Goal: Transaction & Acquisition: Subscribe to service/newsletter

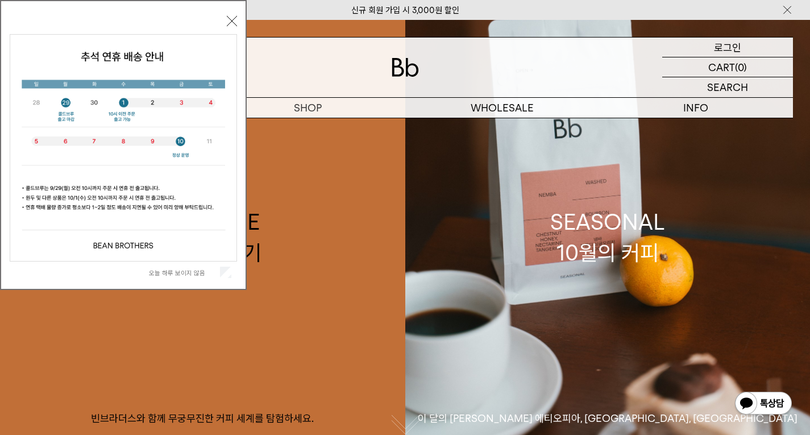
click at [710, 45] on div "LOGIN 로그인" at bounding box center [727, 47] width 131 height 19
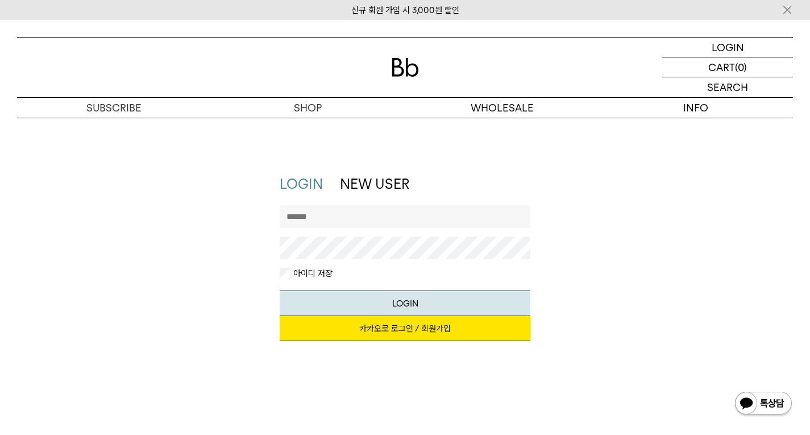
click at [386, 222] on input "text" at bounding box center [405, 216] width 251 height 23
click at [353, 210] on input "text" at bounding box center [405, 216] width 251 height 23
click at [353, 324] on link "카카오로 로그인 / 회원가입" at bounding box center [405, 328] width 251 height 25
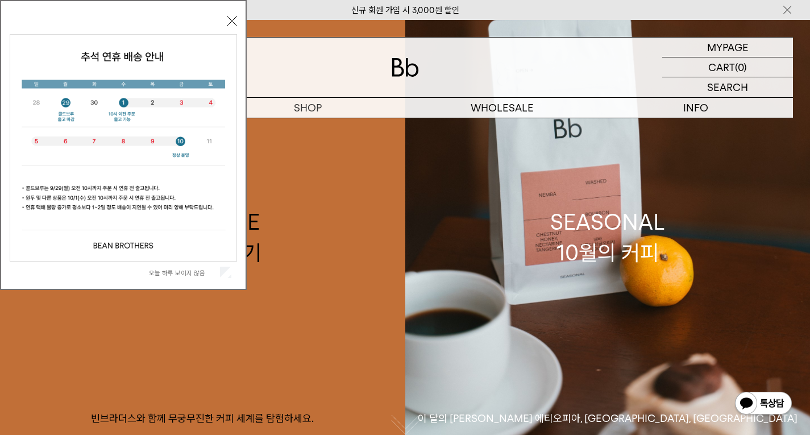
click at [187, 272] on label "오늘 하루 보이지 않음" at bounding box center [183, 273] width 69 height 8
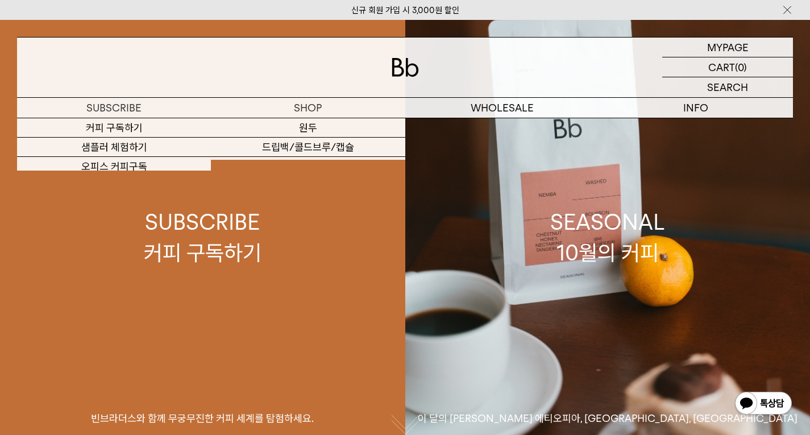
click at [174, 239] on div "SUBSCRIBE 커피 구독하기" at bounding box center [203, 237] width 118 height 60
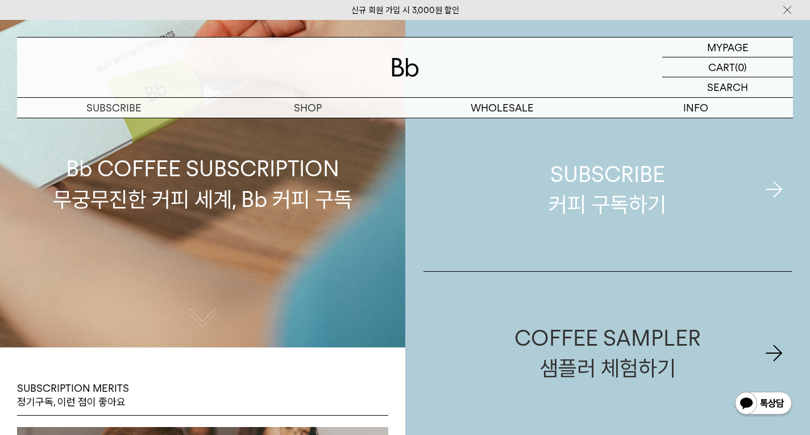
scroll to position [114, 0]
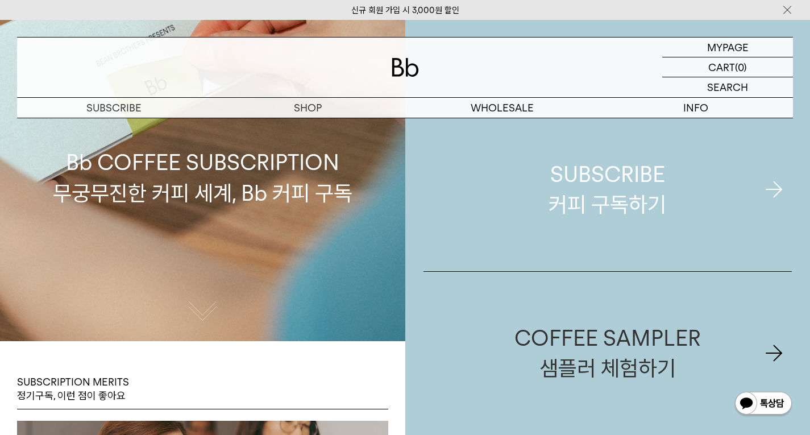
click at [619, 182] on div "SUBSCRIBE 커피 구독하기" at bounding box center [608, 189] width 118 height 60
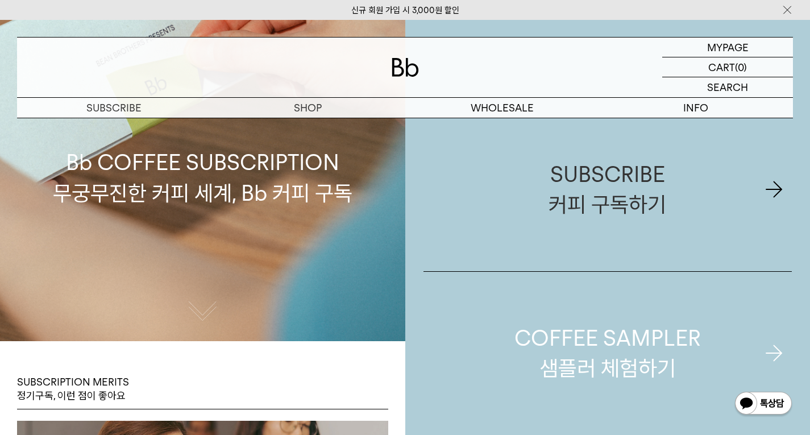
click at [626, 337] on div "COFFEE SAMPLER 샘플러 체험하기" at bounding box center [608, 353] width 187 height 60
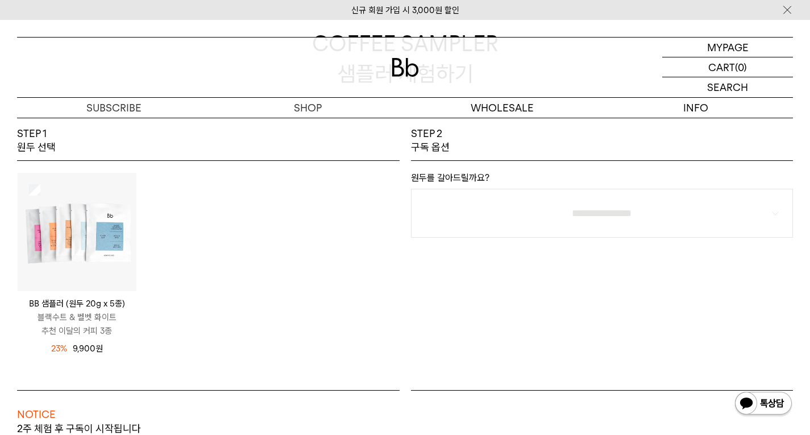
scroll to position [114, 0]
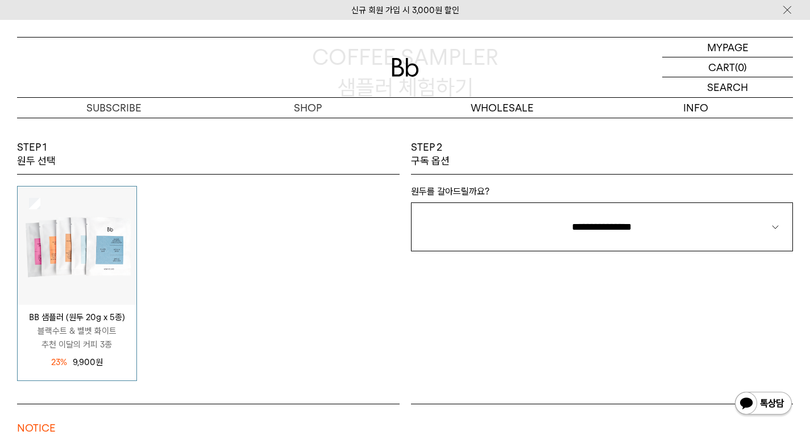
click at [344, 264] on div "BB 샘플러 (원두 20g x 5종) 블랙수트 & 벨벳 화이트 추천 이달의 커피 3종 12,900 원 23%" at bounding box center [208, 284] width 394 height 196
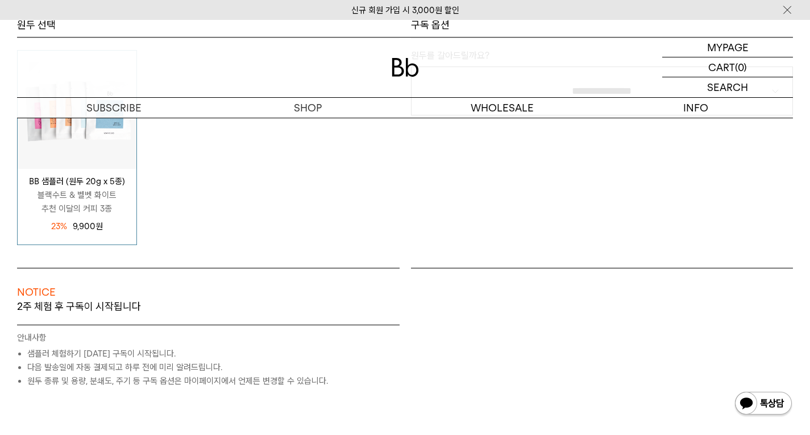
scroll to position [341, 0]
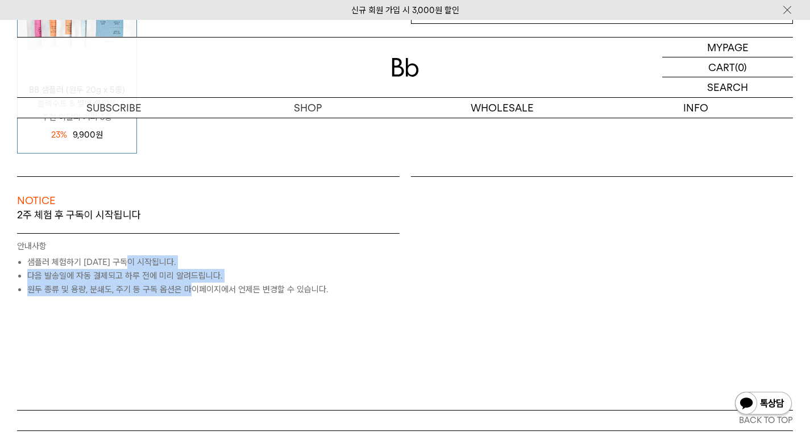
drag, startPoint x: 131, startPoint y: 263, endPoint x: 192, endPoint y: 285, distance: 64.4
click at [192, 285] on ul "샘플러 체험하기 2주 후 구독이 시작됩니다. 다음 발송일에 자동 결제되고 하루 전에 미리 알려드립니다. 원두 종류 및 용량, 분쇄도, 주기 등…" at bounding box center [208, 275] width 383 height 41
click at [192, 285] on li "원두 종류 및 용량, 분쇄도, 주기 등 구독 옵션은 마이페이지에서 언제든 변경할 수 있습니다." at bounding box center [213, 290] width 372 height 14
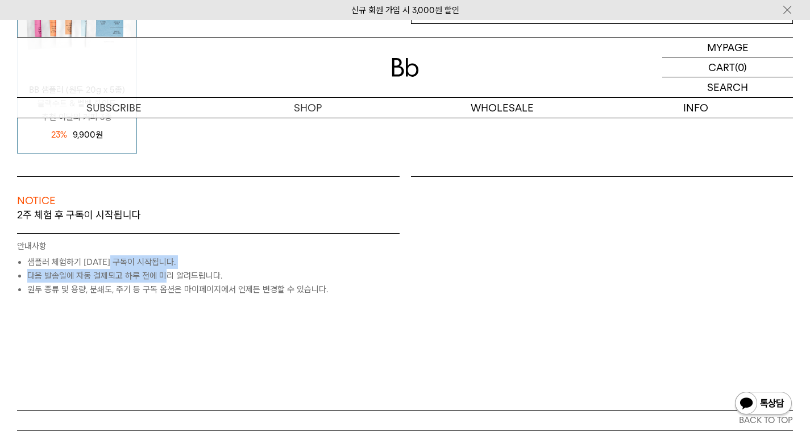
drag, startPoint x: 110, startPoint y: 264, endPoint x: 172, endPoint y: 282, distance: 64.1
click at [172, 282] on ul "샘플러 체험하기 2주 후 구독이 시작됩니다. 다음 발송일에 자동 결제되고 하루 전에 미리 알려드립니다. 원두 종류 및 용량, 분쇄도, 주기 등…" at bounding box center [208, 275] width 383 height 41
click at [172, 282] on li "다음 발송일에 자동 결제되고 하루 전에 미리 알려드립니다." at bounding box center [213, 276] width 372 height 14
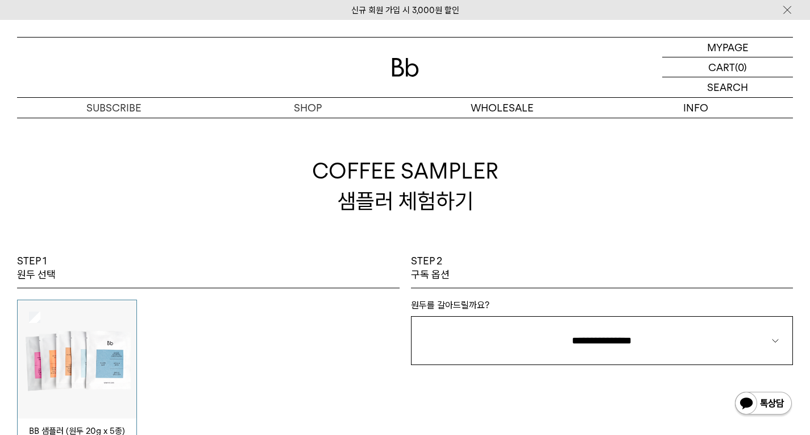
scroll to position [114, 0]
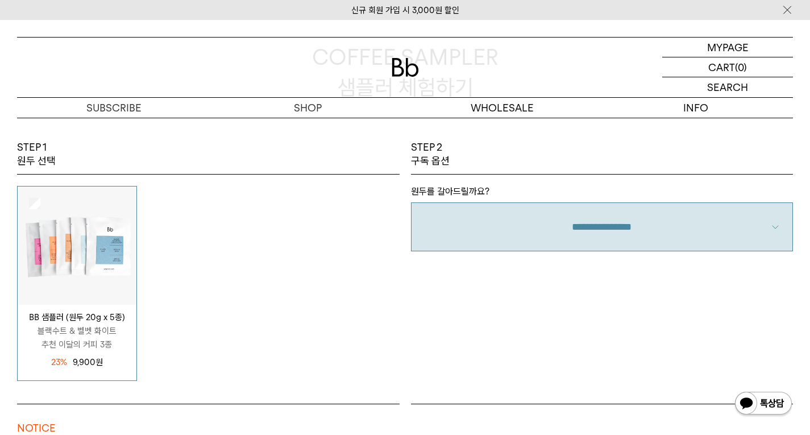
click at [538, 225] on select "**********" at bounding box center [602, 226] width 383 height 49
select select "**"
click at [411, 202] on select "**********" at bounding box center [602, 226] width 383 height 49
click at [573, 329] on div "**********" at bounding box center [602, 271] width 394 height 263
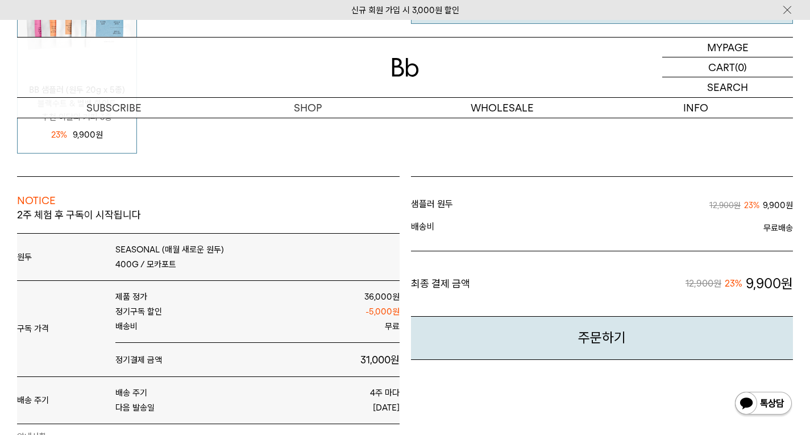
scroll to position [0, 0]
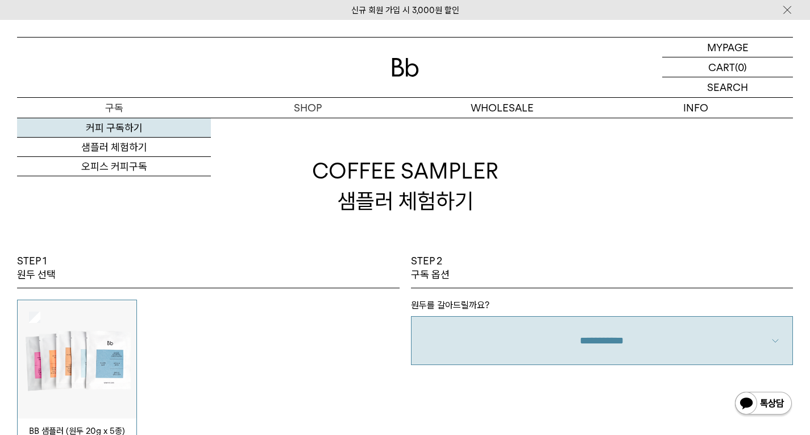
click at [116, 130] on link "커피 구독하기" at bounding box center [114, 127] width 194 height 19
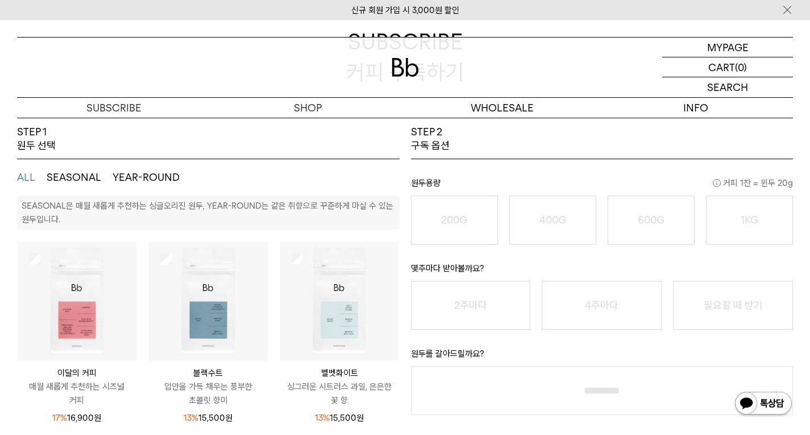
scroll to position [114, 0]
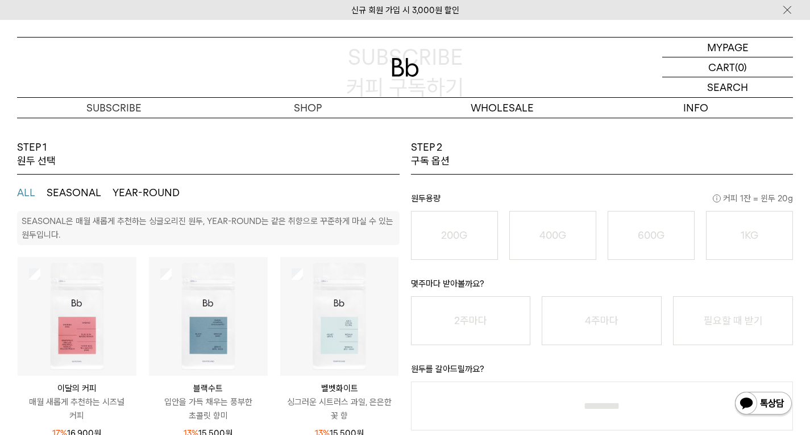
click at [75, 190] on button "SEASONAL" at bounding box center [74, 193] width 55 height 14
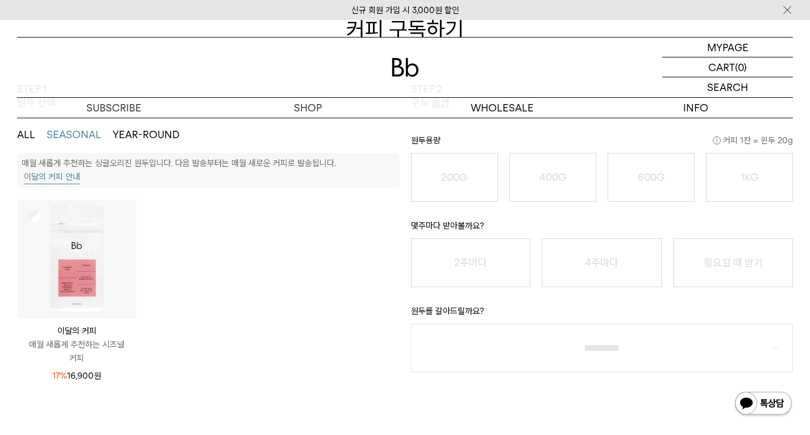
scroll to position [227, 0]
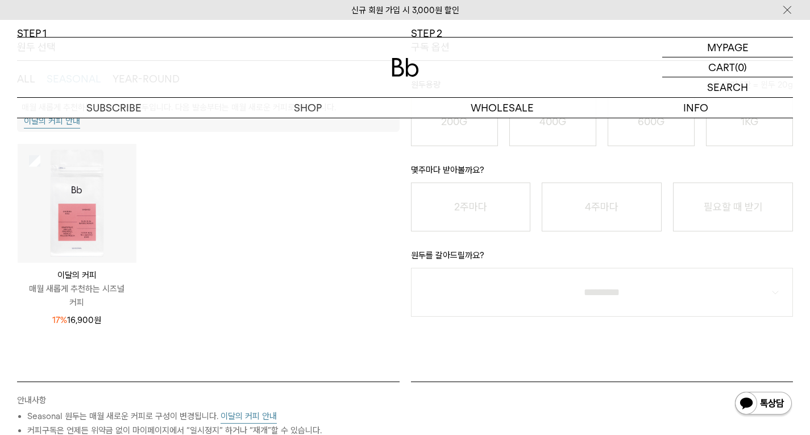
click at [72, 180] on img at bounding box center [77, 203] width 119 height 119
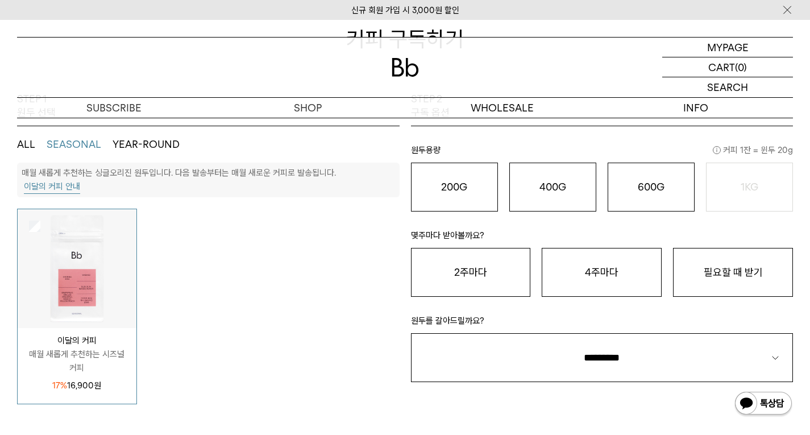
scroll to position [57, 0]
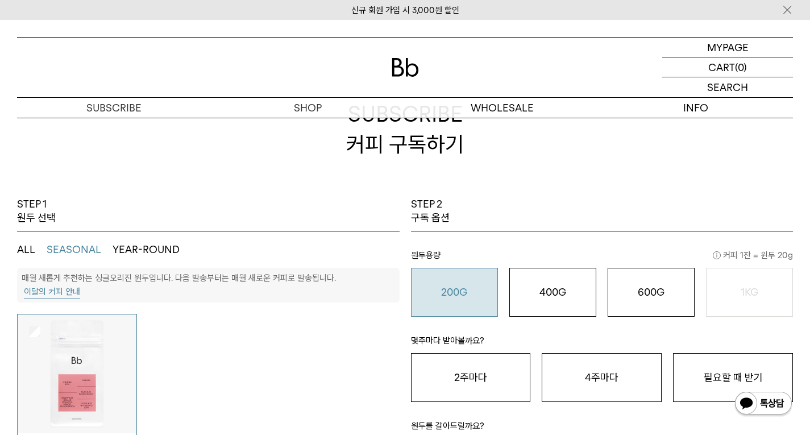
click at [465, 291] on o "200G" at bounding box center [454, 292] width 26 height 12
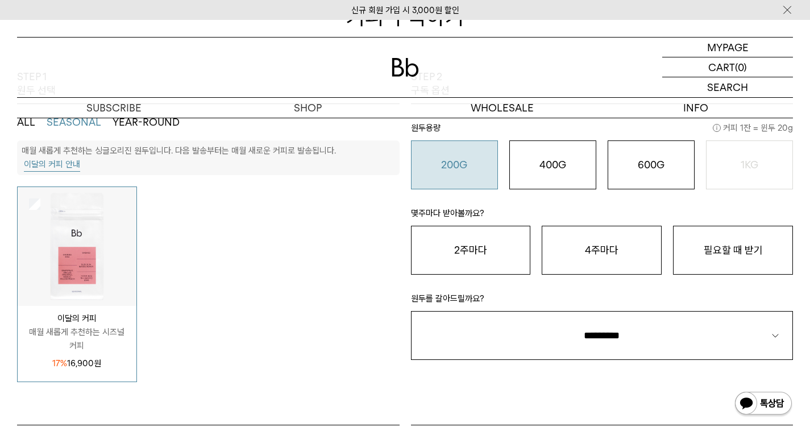
scroll to position [171, 0]
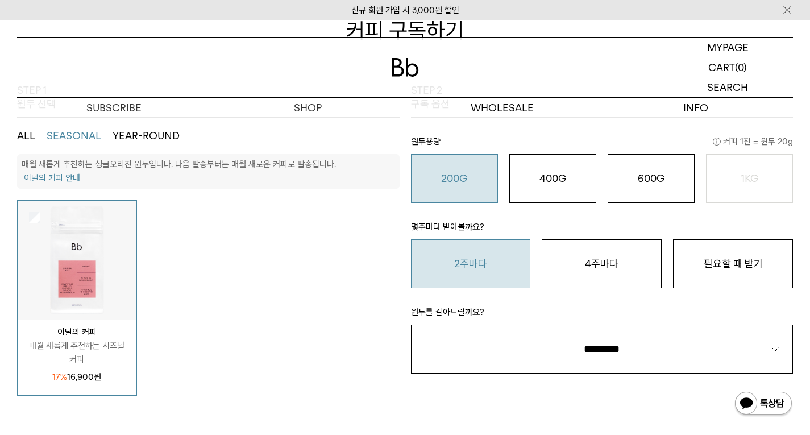
click at [495, 277] on button "2주마다" at bounding box center [471, 263] width 120 height 49
click at [345, 312] on ul "이달의 커피 매월 새롭게 추천하는 시즈널 커피 17% 16,900 원 블랙수트" at bounding box center [208, 298] width 394 height 196
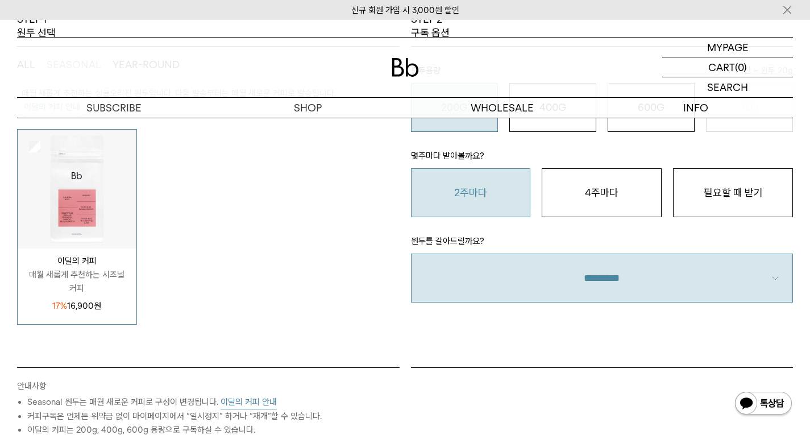
scroll to position [284, 0]
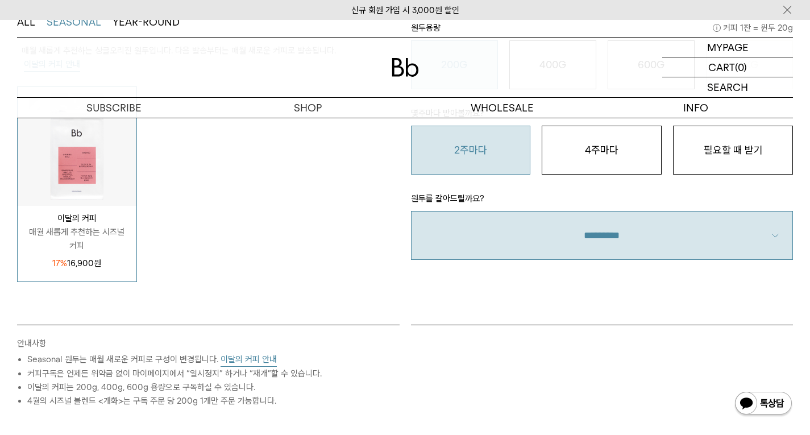
click at [533, 229] on select "**********" at bounding box center [602, 235] width 383 height 49
click at [411, 211] on select "**********" at bounding box center [602, 235] width 383 height 49
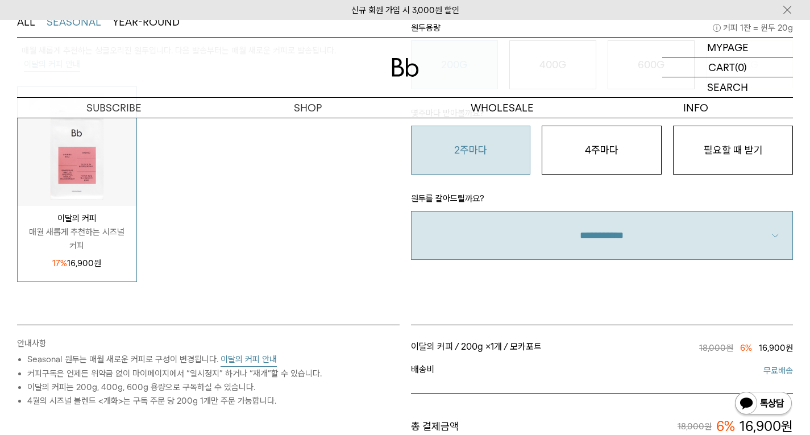
click at [560, 299] on div "STEP 2 구독 옵션 원두용량 커피 1잔 = 윈두 20g 200G 16,900 원 400G 31,000 원 600G 43,000 원 1KG …" at bounding box center [602, 147] width 394 height 355
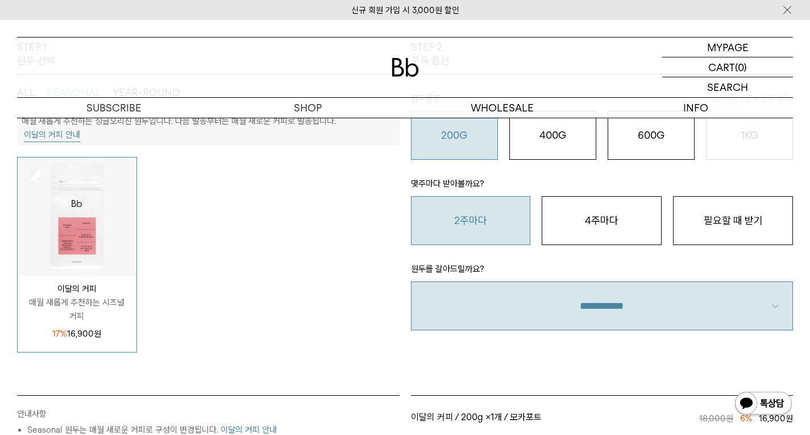
scroll to position [227, 0]
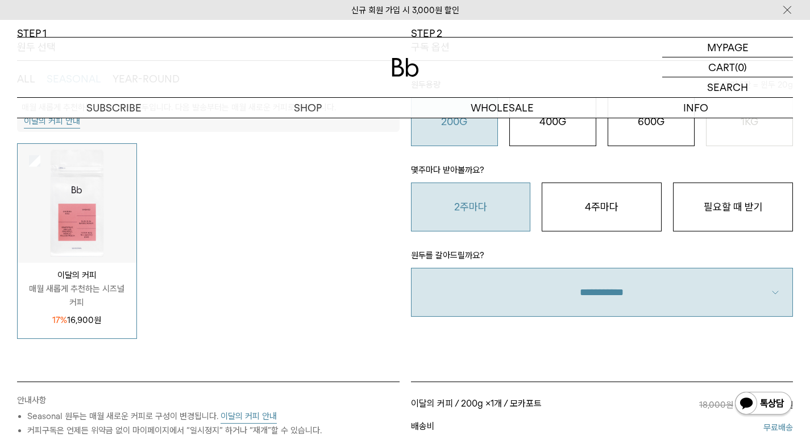
click at [610, 300] on select "**********" at bounding box center [602, 292] width 383 height 49
click at [608, 290] on select "**********" at bounding box center [602, 292] width 383 height 49
select select "**"
click at [411, 268] on select "**********" at bounding box center [602, 292] width 383 height 49
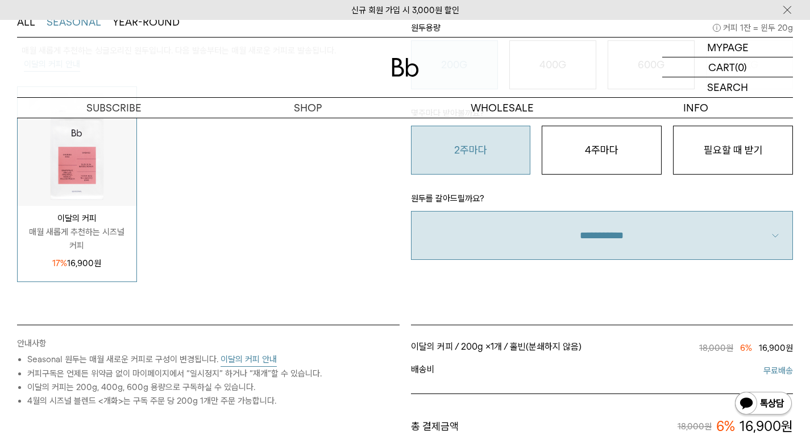
click at [592, 276] on div "STEP 2 구독 옵션 원두용량 커피 1잔 = 윈두 20g 200G 16,900 원 400G 31,000 원 600G 43,000 원 1KG …" at bounding box center [602, 147] width 394 height 355
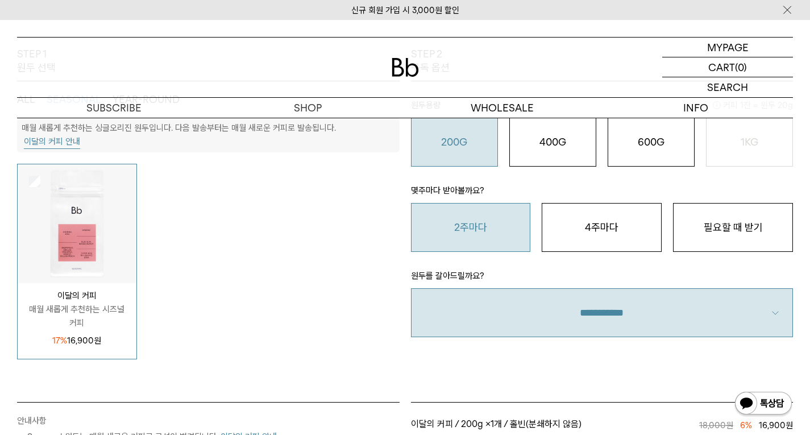
scroll to position [171, 0]
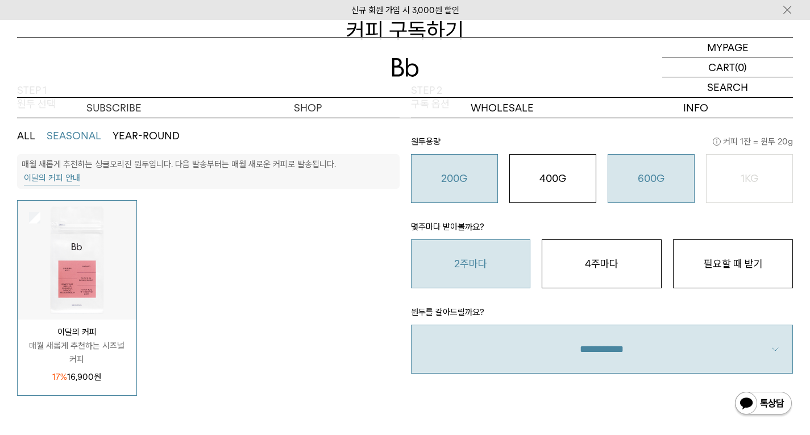
click at [627, 196] on button "600G 43,000 원" at bounding box center [651, 178] width 87 height 49
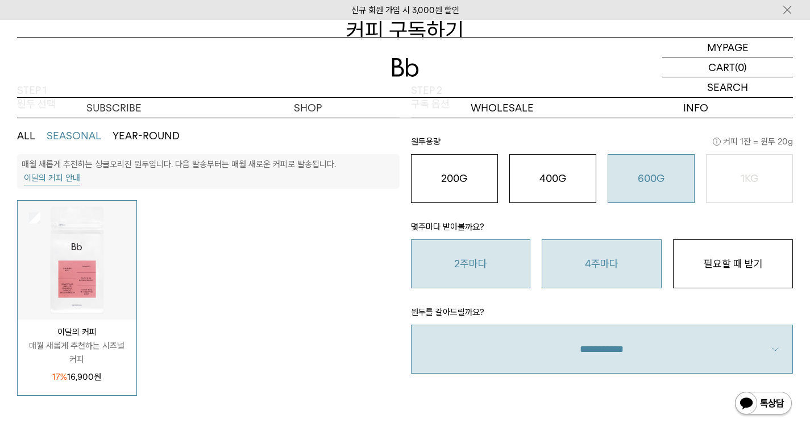
click at [643, 272] on button "4주마다" at bounding box center [602, 263] width 120 height 49
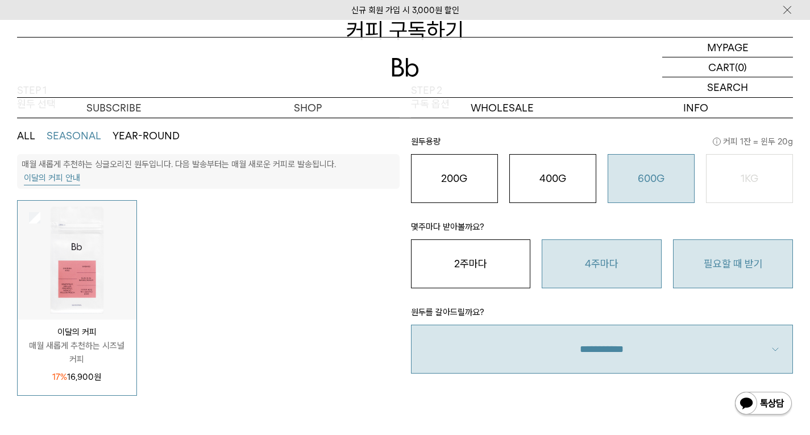
click at [712, 266] on button "필요할 때 받기" at bounding box center [733, 263] width 120 height 49
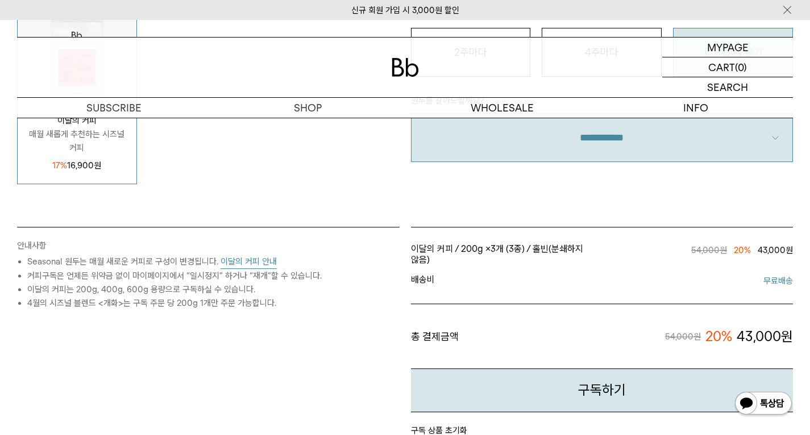
scroll to position [398, 0]
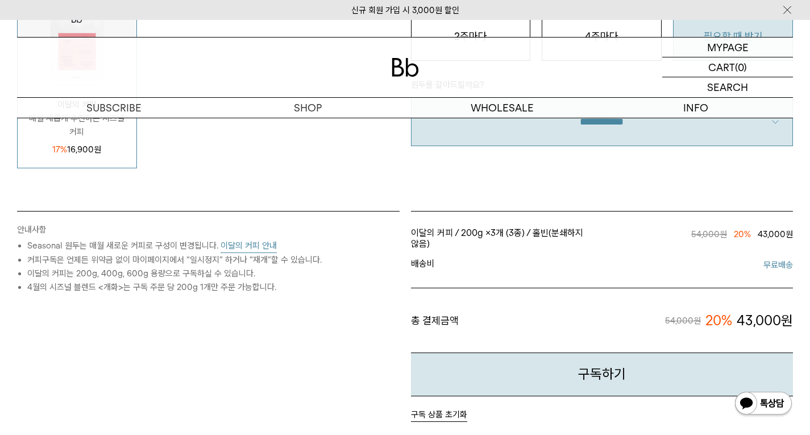
click at [503, 223] on li "이달의 커피 / 200g × 3개 (3종) / 홀빈(분쇄하지 않음) / 필요할 때 받기 54,000원 20% 43,000원" at bounding box center [602, 238] width 383 height 31
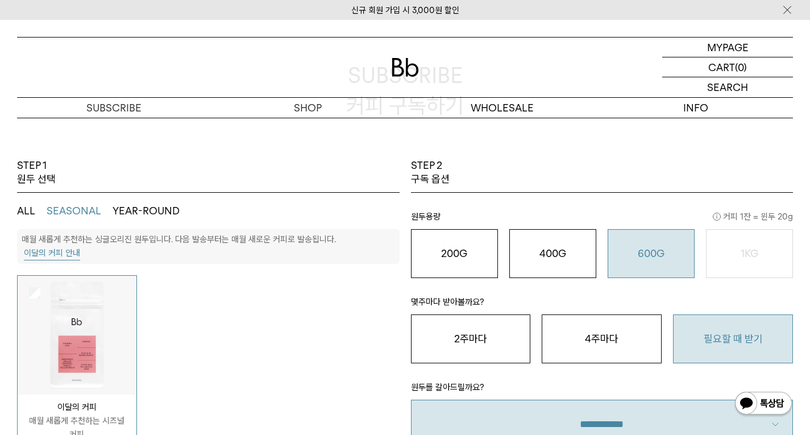
scroll to position [114, 0]
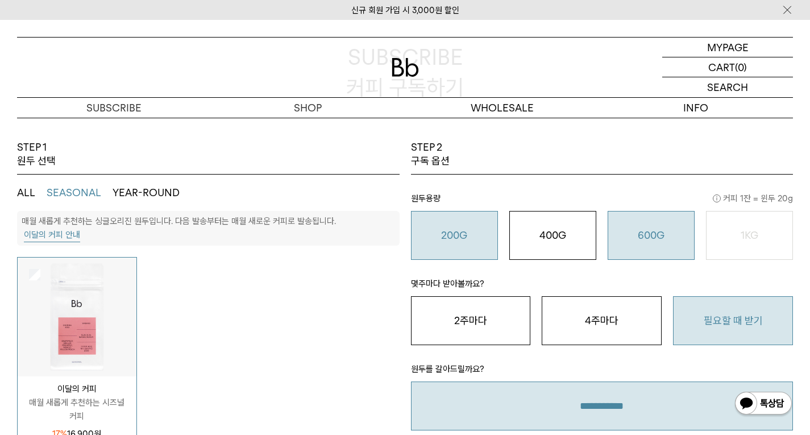
click at [448, 240] on o "200G" at bounding box center [454, 235] width 26 height 12
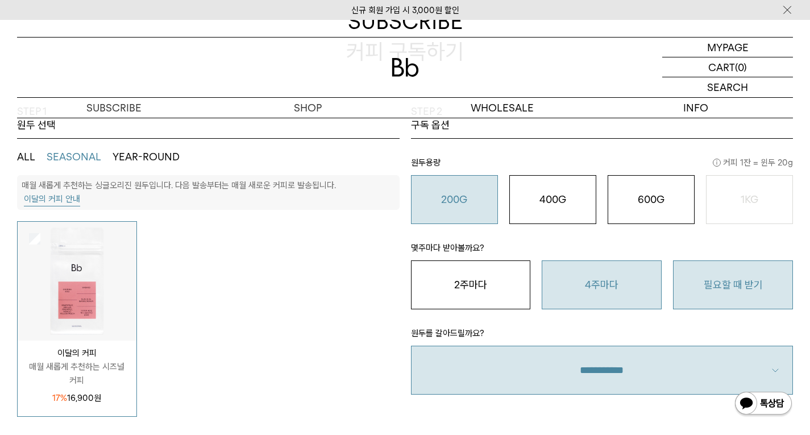
scroll to position [171, 0]
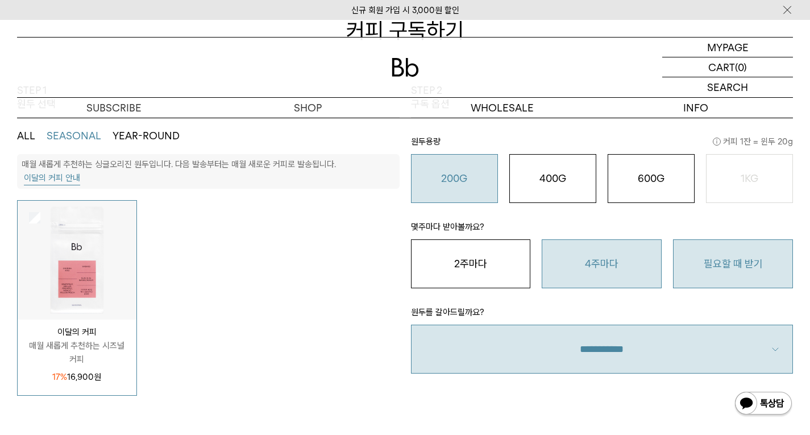
click at [554, 240] on button "4주마다" at bounding box center [602, 263] width 120 height 49
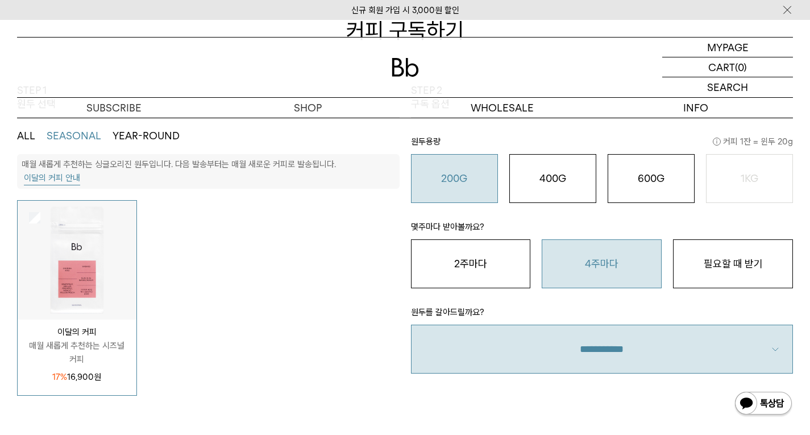
click at [482, 306] on p "원두를 갈아드릴까요?" at bounding box center [602, 314] width 383 height 19
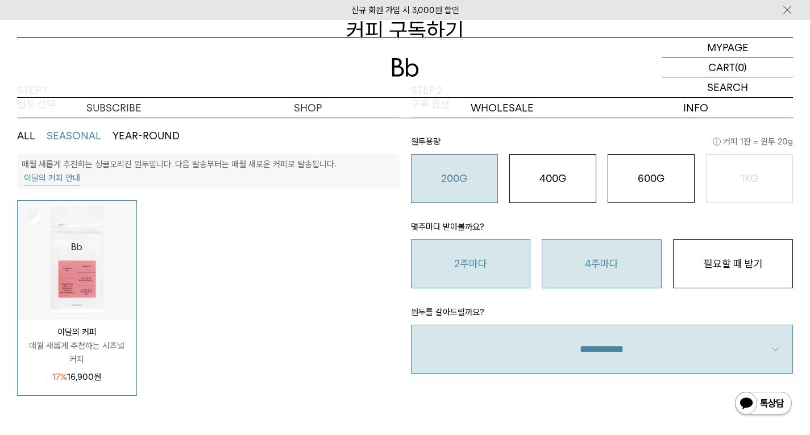
click at [489, 258] on button "2주마다" at bounding box center [471, 263] width 120 height 49
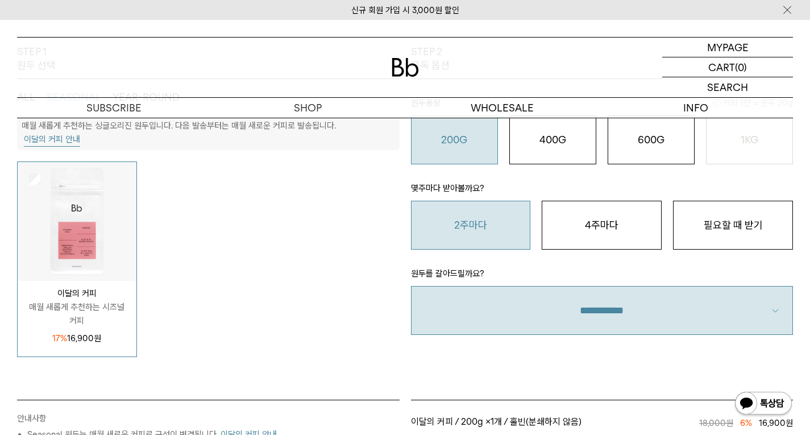
scroll to position [227, 0]
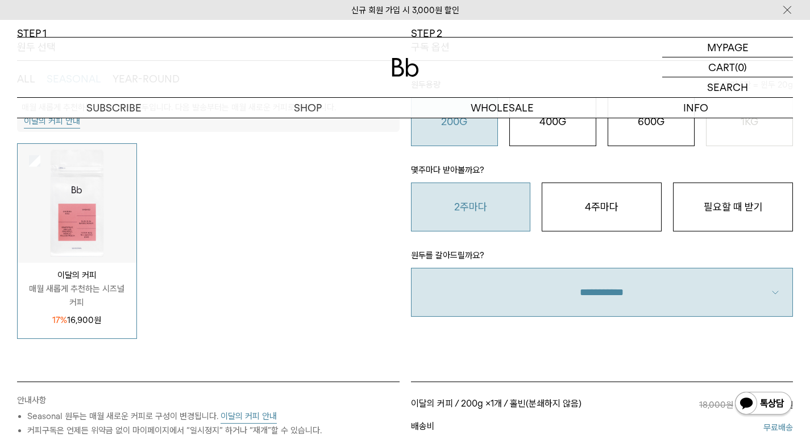
click at [405, 231] on li "2주마다" at bounding box center [470, 207] width 131 height 49
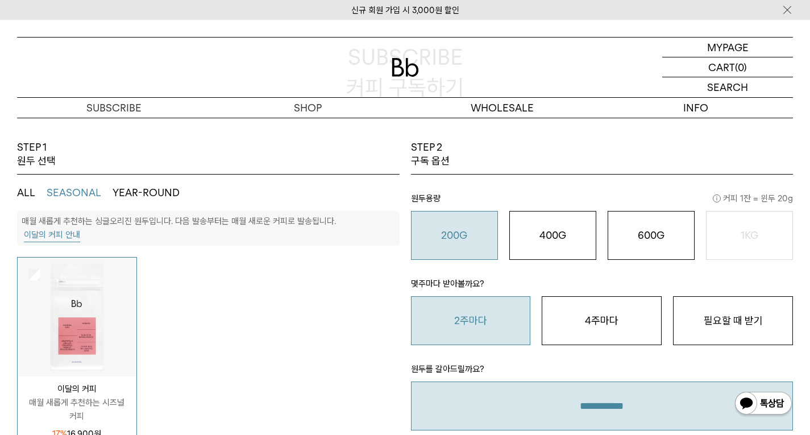
click at [80, 228] on button "이달의 커피 안내" at bounding box center [52, 235] width 56 height 14
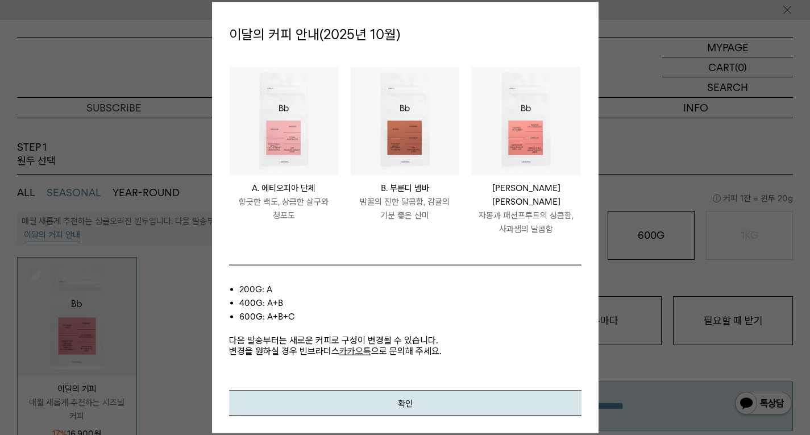
click at [525, 213] on p "자몽과 패션프루트의 상큼함, 사과잼의 달콤함" at bounding box center [526, 222] width 109 height 27
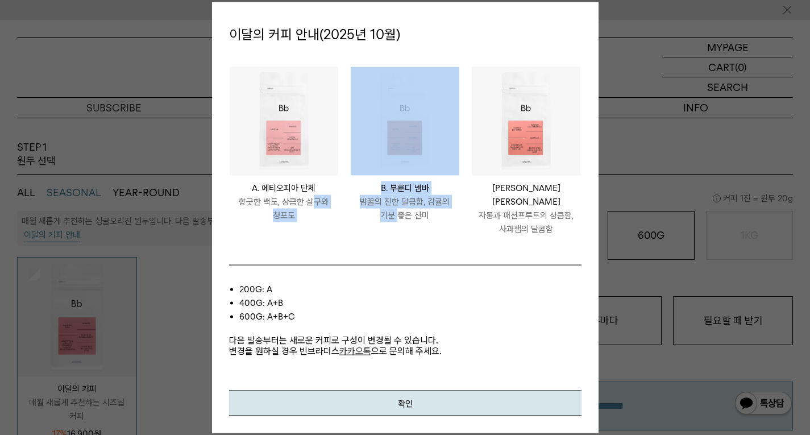
drag, startPoint x: 346, startPoint y: 217, endPoint x: 465, endPoint y: 225, distance: 119.6
click at [456, 224] on ul "ETHIOPIA DANCHE A. 에티오피아 단체 향긋한 백도, 상큼한 살구와 청포도 BURUNDI NEMBA B. 부룬디 넴바 밤꿀의 진한 …" at bounding box center [405, 157] width 364 height 181
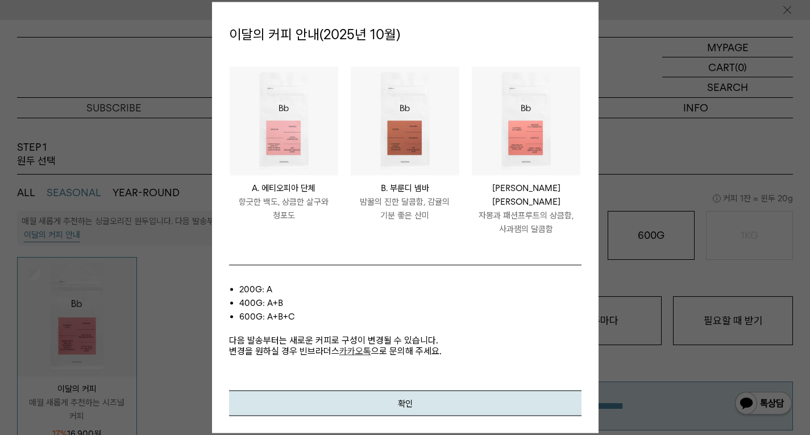
click at [504, 226] on p "자몽과 패션프루트의 상큼함, 사과잼의 달콤함" at bounding box center [526, 222] width 109 height 27
drag, startPoint x: 522, startPoint y: 221, endPoint x: 554, endPoint y: 240, distance: 37.5
click at [553, 240] on li "COLOMBIA CORTINA DE HIERRO C. 콜롬비아 코르티나 데 예로 자몽과 패션프루트의 상큼함, 사과잼의 달콤함" at bounding box center [526, 157] width 121 height 181
click at [558, 241] on li "COLOMBIA CORTINA DE HIERRO C. 콜롬비아 코르티나 데 예로 자몽과 패션프루트의 상큼함, 사과잼의 달콤함" at bounding box center [526, 157] width 121 height 181
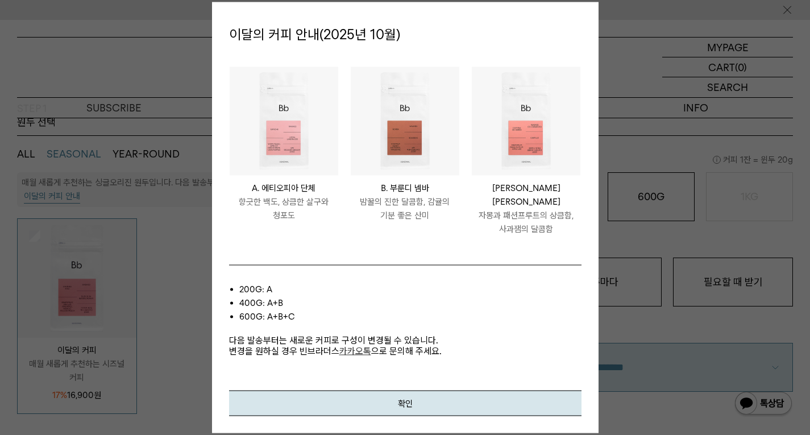
scroll to position [171, 0]
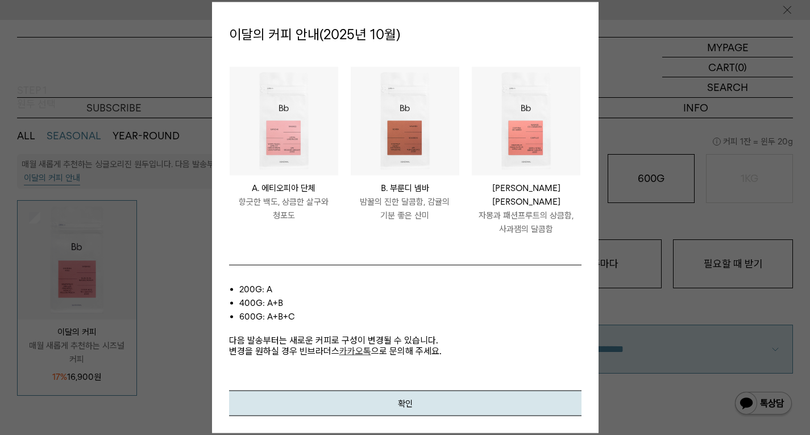
click at [301, 206] on p "향긋한 백도, 상큼한 살구와 청포도" at bounding box center [284, 208] width 109 height 27
click at [161, 198] on div at bounding box center [405, 217] width 810 height 435
drag, startPoint x: 254, startPoint y: 289, endPoint x: 267, endPoint y: 296, distance: 14.5
click at [267, 296] on li "400g: A+B" at bounding box center [410, 303] width 342 height 14
click at [260, 288] on li "200g: A" at bounding box center [410, 290] width 342 height 14
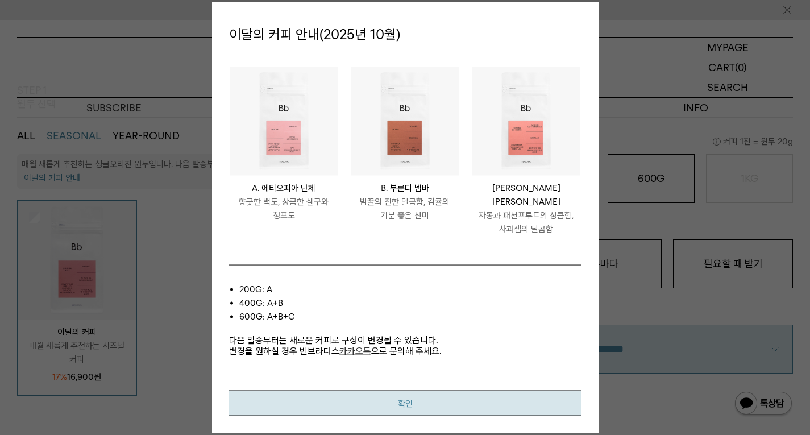
click at [329, 399] on button "확인" at bounding box center [405, 404] width 353 height 26
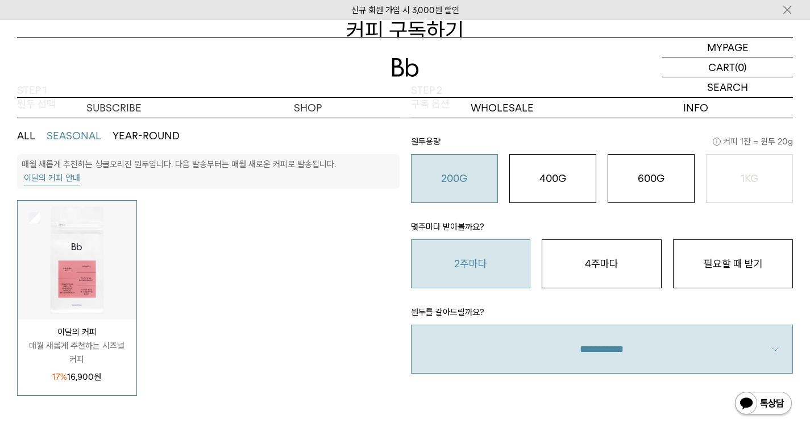
click at [288, 317] on ul "이달의 커피 매월 새롭게 추천하는 시즈널 커피 17% 16,900 원 블랙수트" at bounding box center [208, 298] width 394 height 196
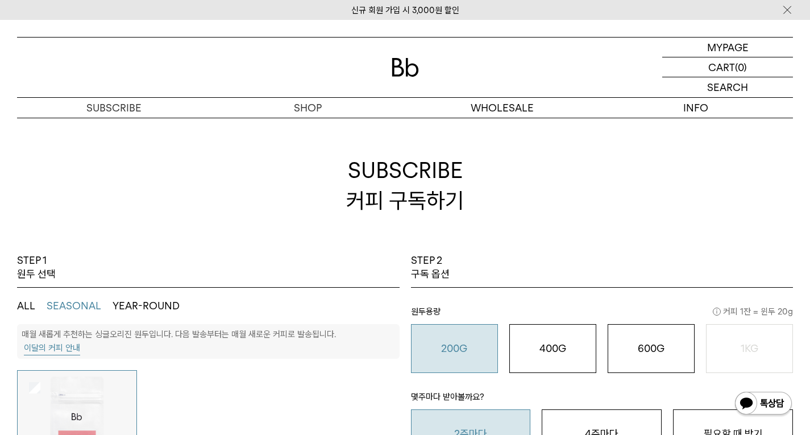
scroll to position [0, 0]
